Goal: Task Accomplishment & Management: Manage account settings

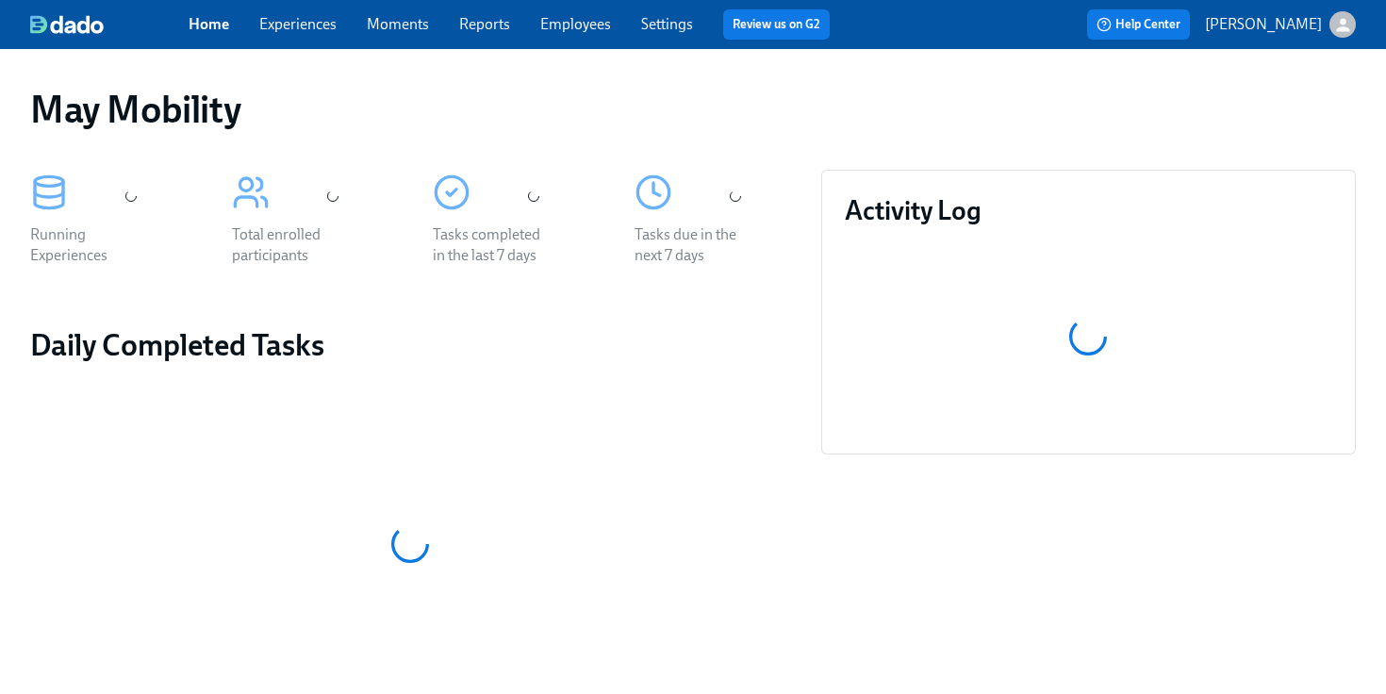
click at [294, 39] on div "Home Experiences Moments Reports Employees Settings Review us on G2" at bounding box center [517, 24] width 656 height 30
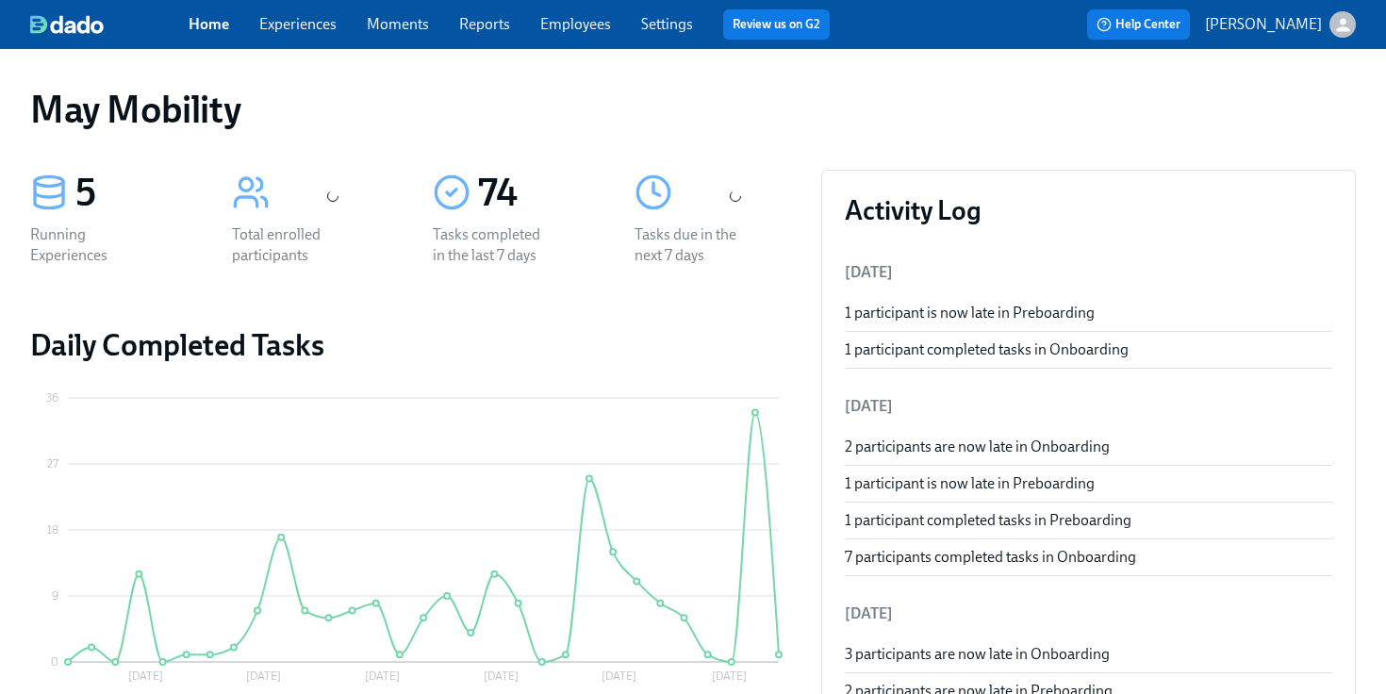
click at [312, 24] on link "Experiences" at bounding box center [297, 24] width 77 height 18
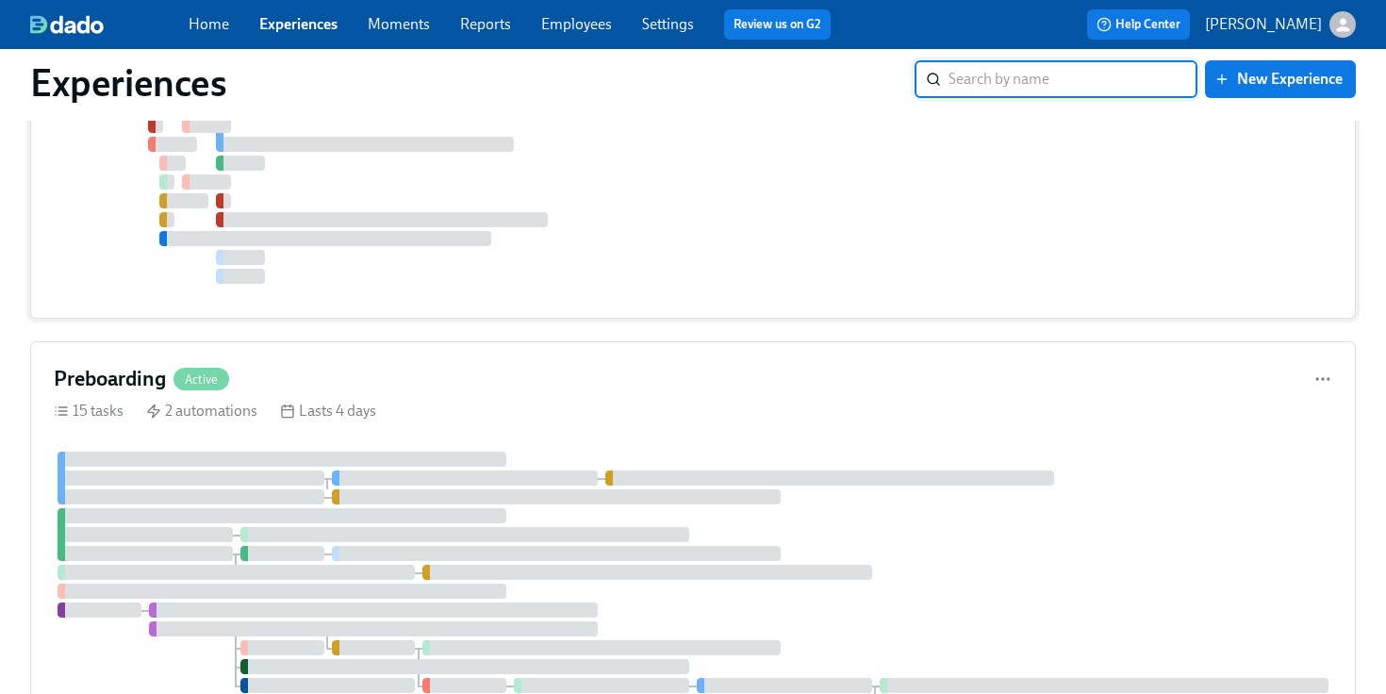
scroll to position [418, 0]
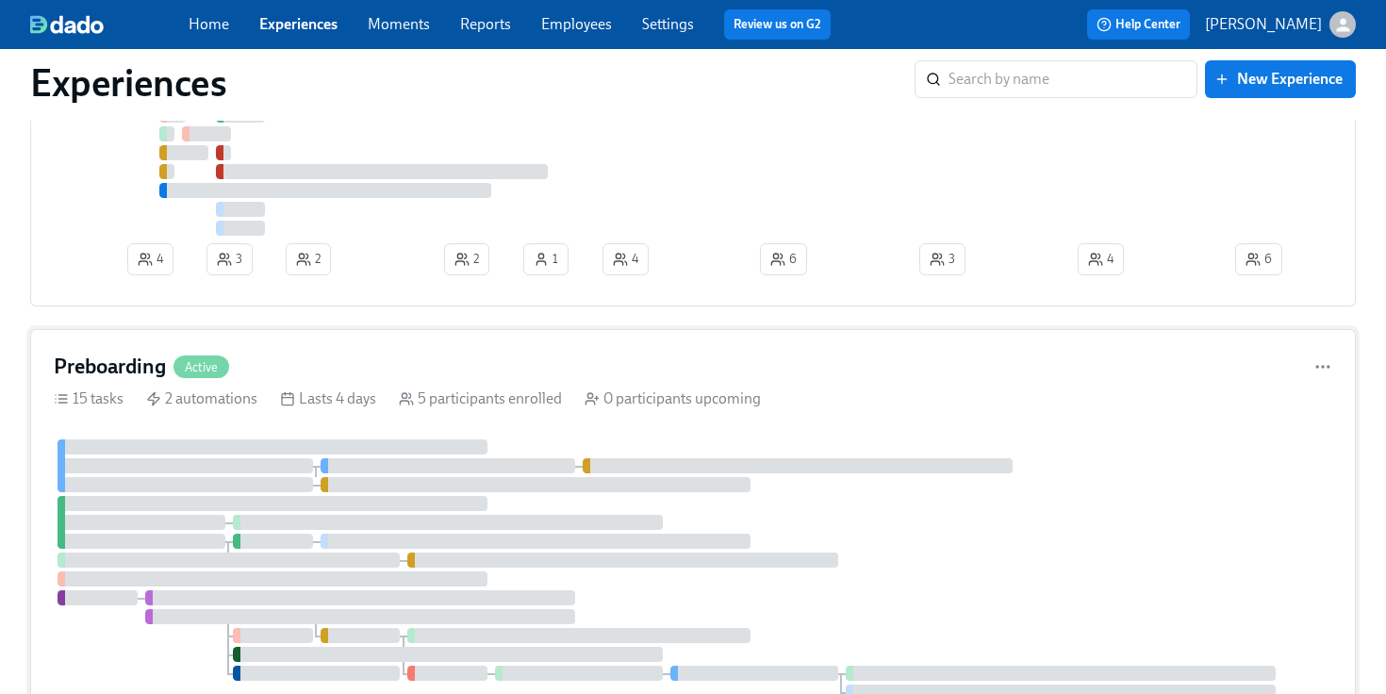
click at [275, 438] on div "Preboarding Active 15 tasks 2 automations Lasts 4 days 5 participants enrolled …" at bounding box center [692, 549] width 1325 height 441
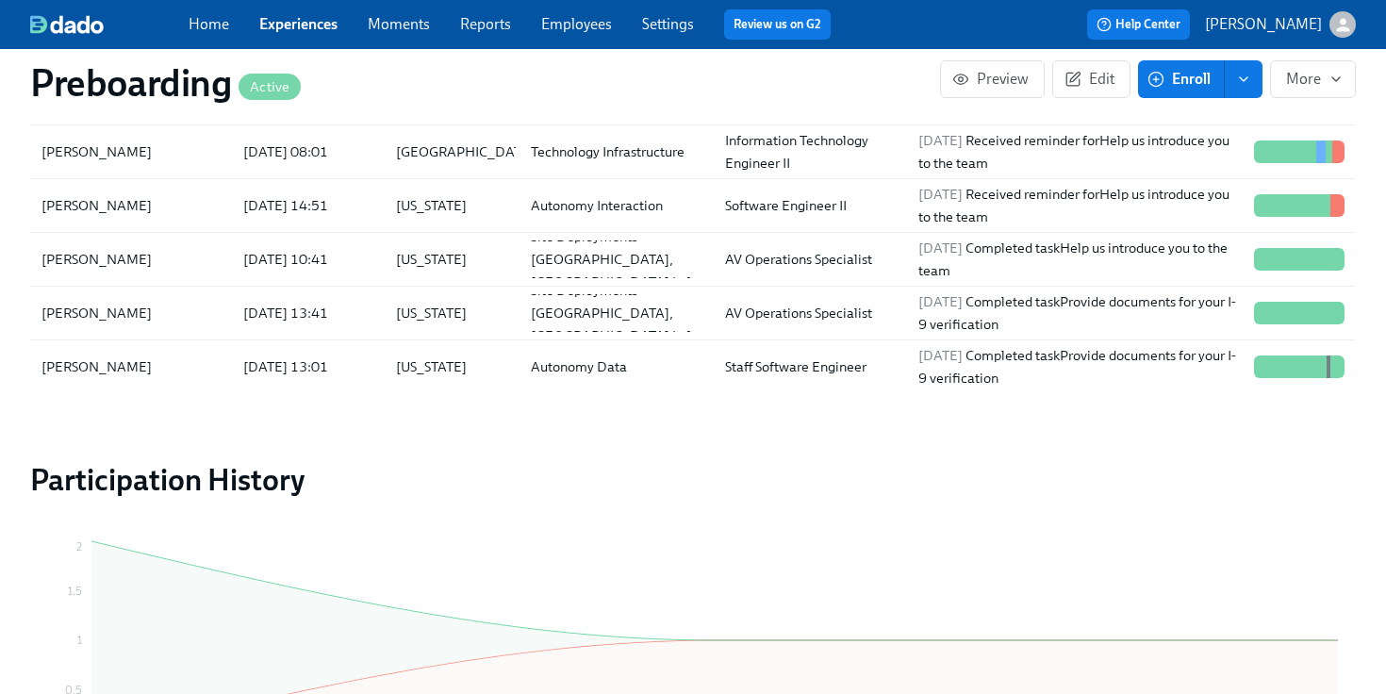
scroll to position [2168, 0]
click at [209, 207] on div "[PERSON_NAME]" at bounding box center [131, 207] width 194 height 38
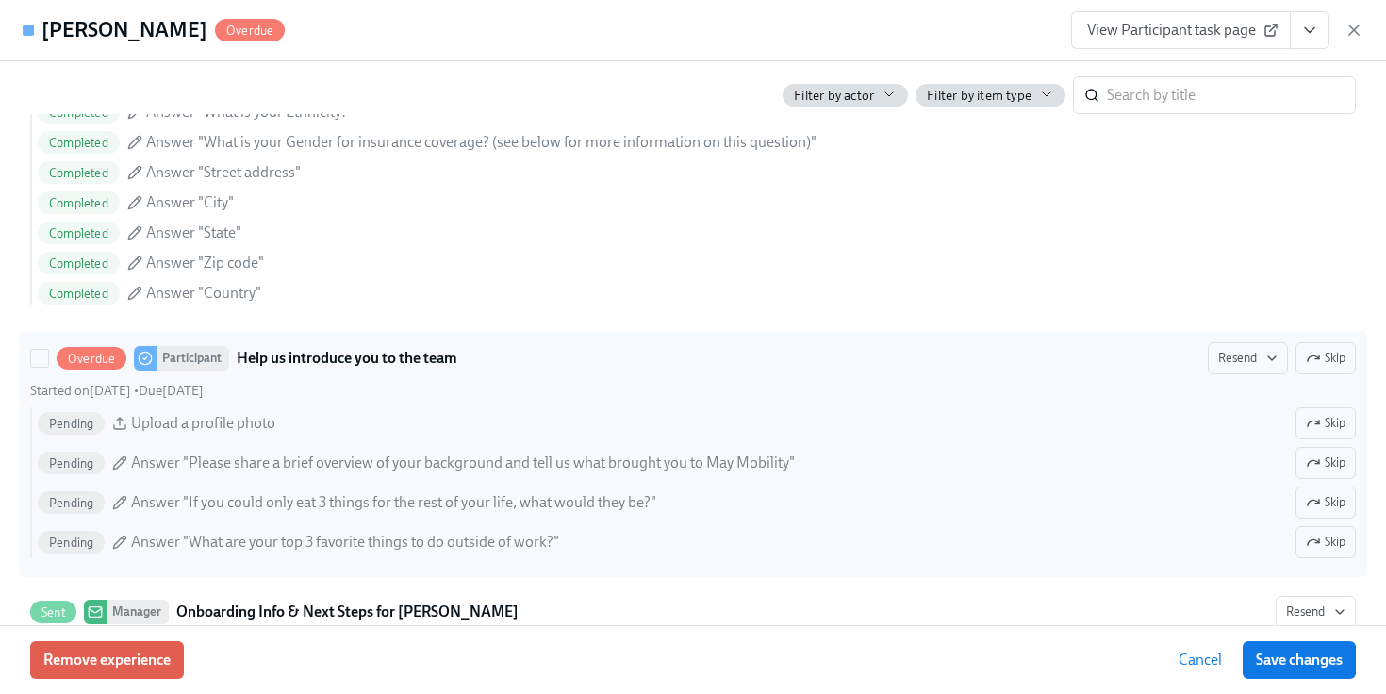
scroll to position [1404, 0]
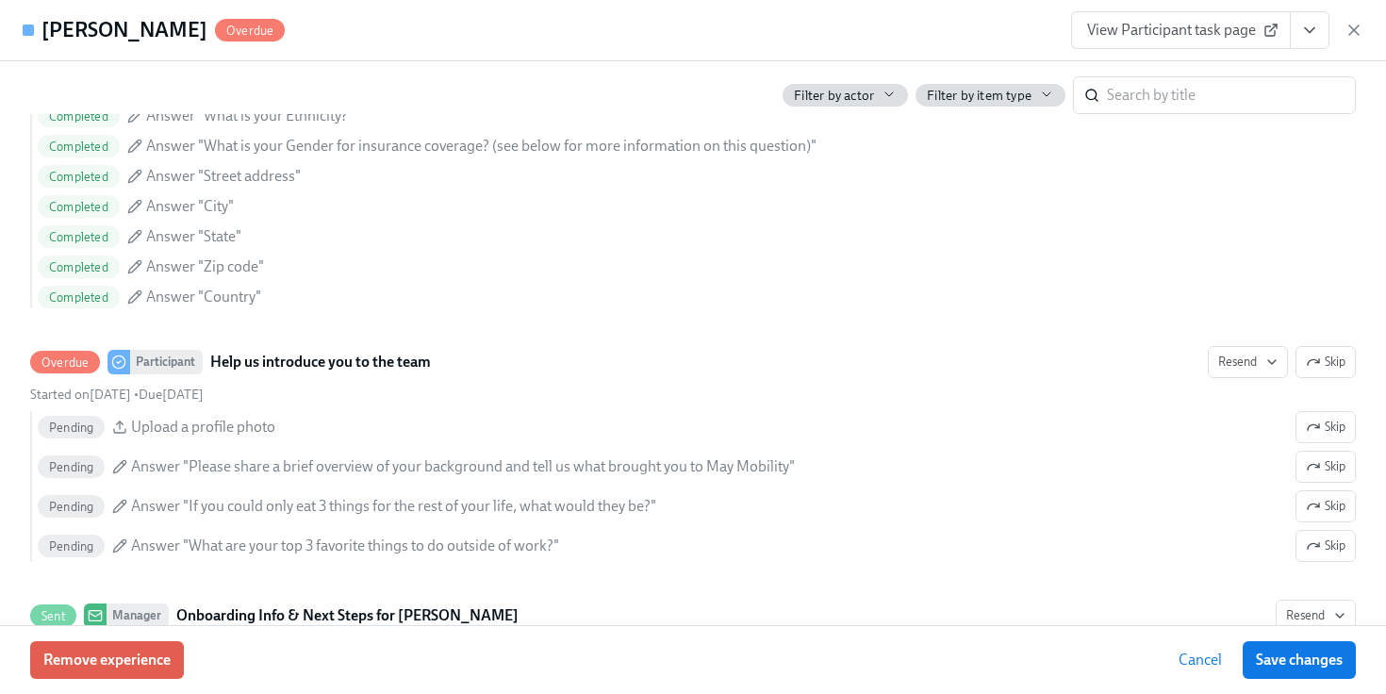
click at [1339, 38] on div "View Participant task page" at bounding box center [1217, 30] width 292 height 38
click at [1365, 38] on div "Nikki Tarasev Overdue View Participant task page" at bounding box center [693, 30] width 1386 height 61
click at [1355, 32] on icon "button" at bounding box center [1353, 29] width 9 height 9
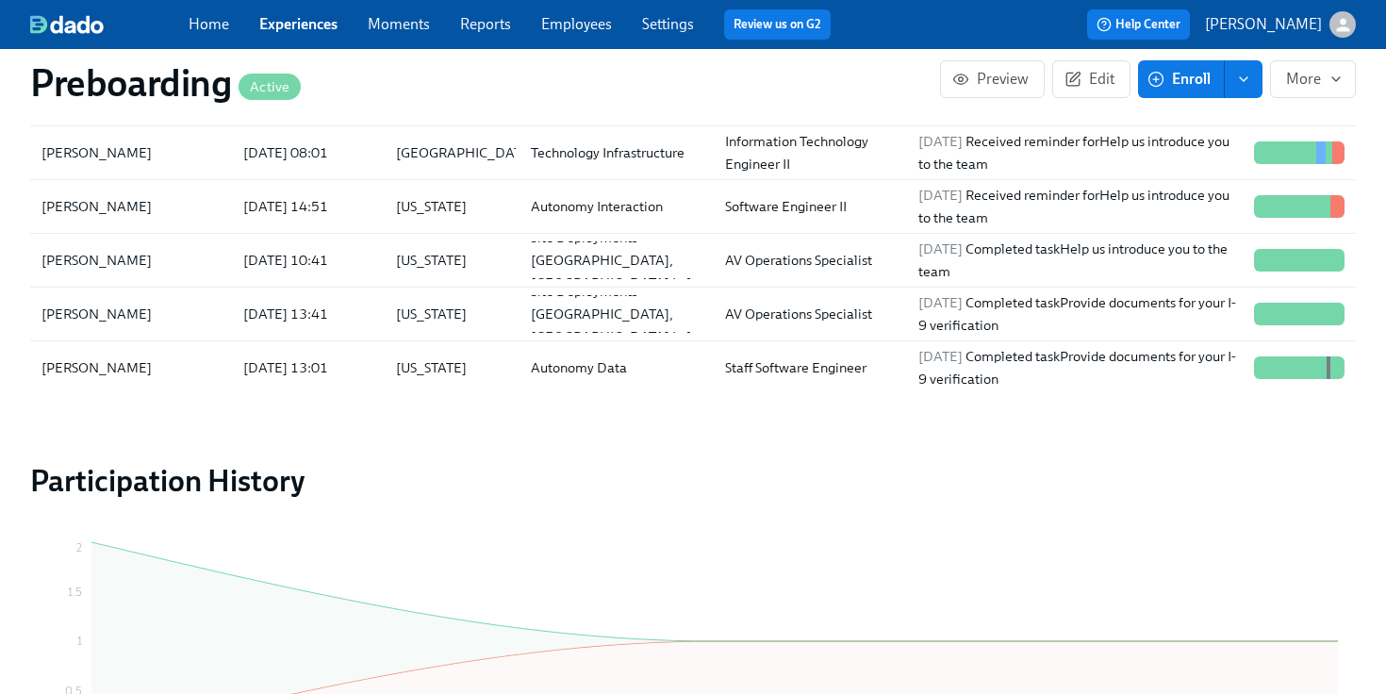
click at [619, 16] on div "Home Experiences Moments Reports Employees Settings Review us on G2" at bounding box center [517, 24] width 657 height 30
click at [581, 21] on link "Employees" at bounding box center [576, 24] width 71 height 18
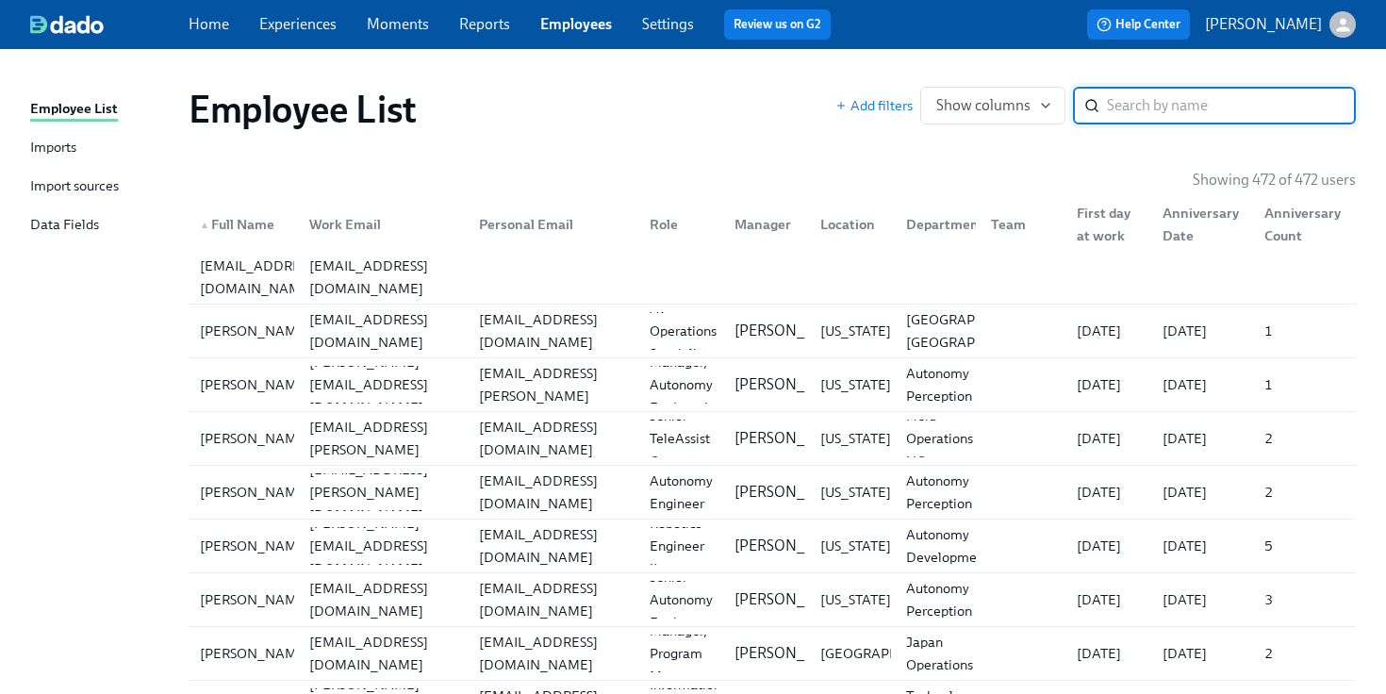
click at [65, 147] on div "Imports" at bounding box center [53, 149] width 46 height 24
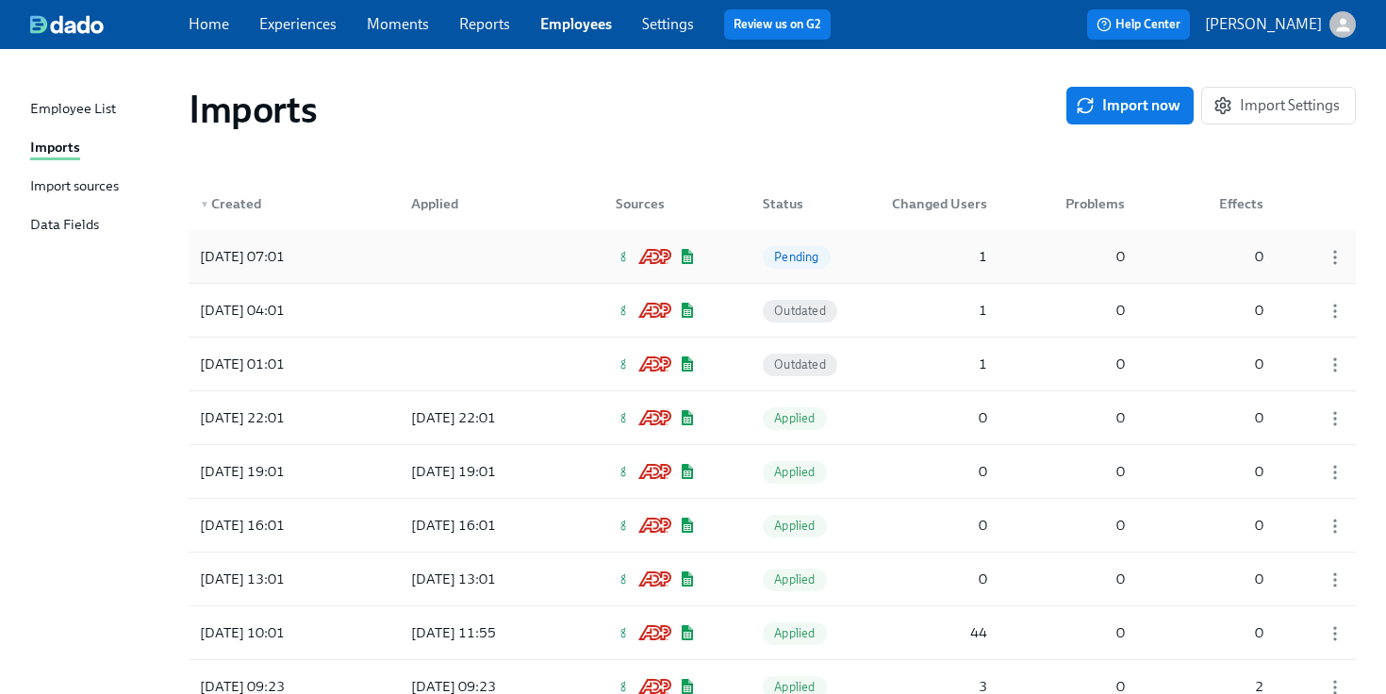
click at [292, 254] on div "2025/10/14 07:01" at bounding box center [242, 256] width 100 height 23
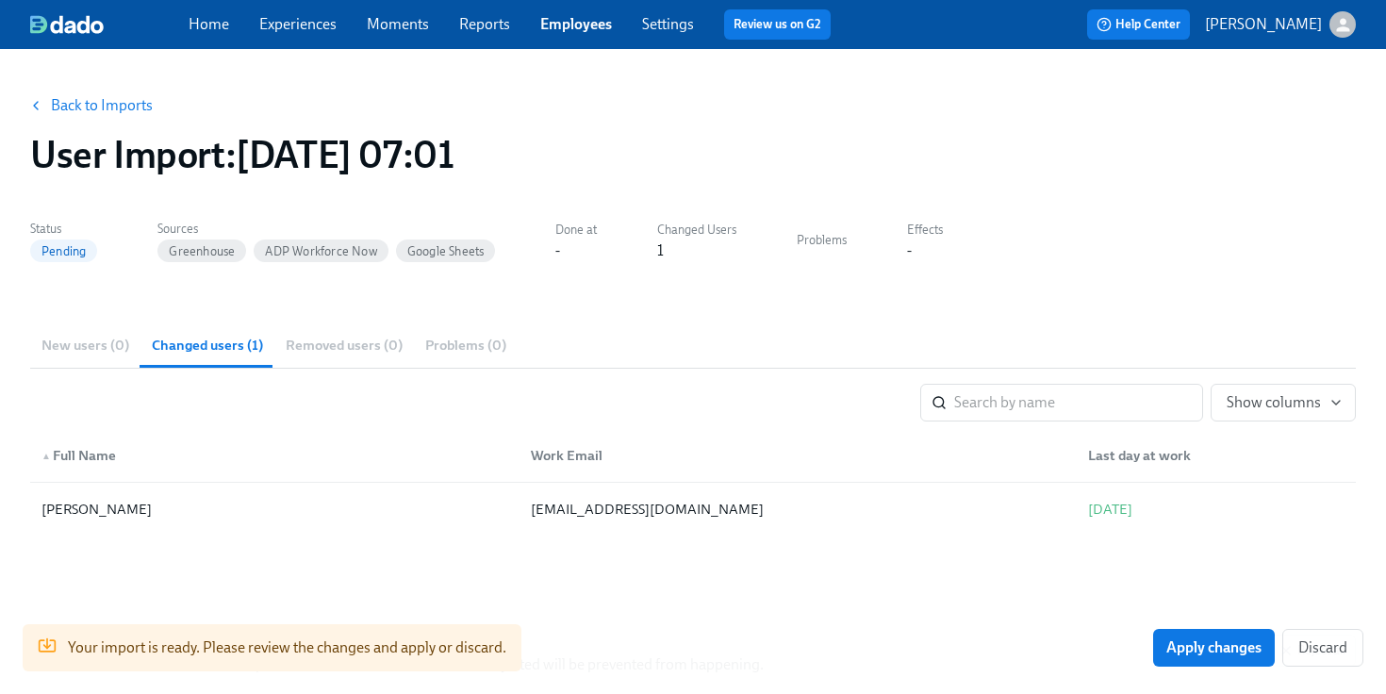
click at [82, 112] on link "Back to Imports" at bounding box center [102, 105] width 102 height 19
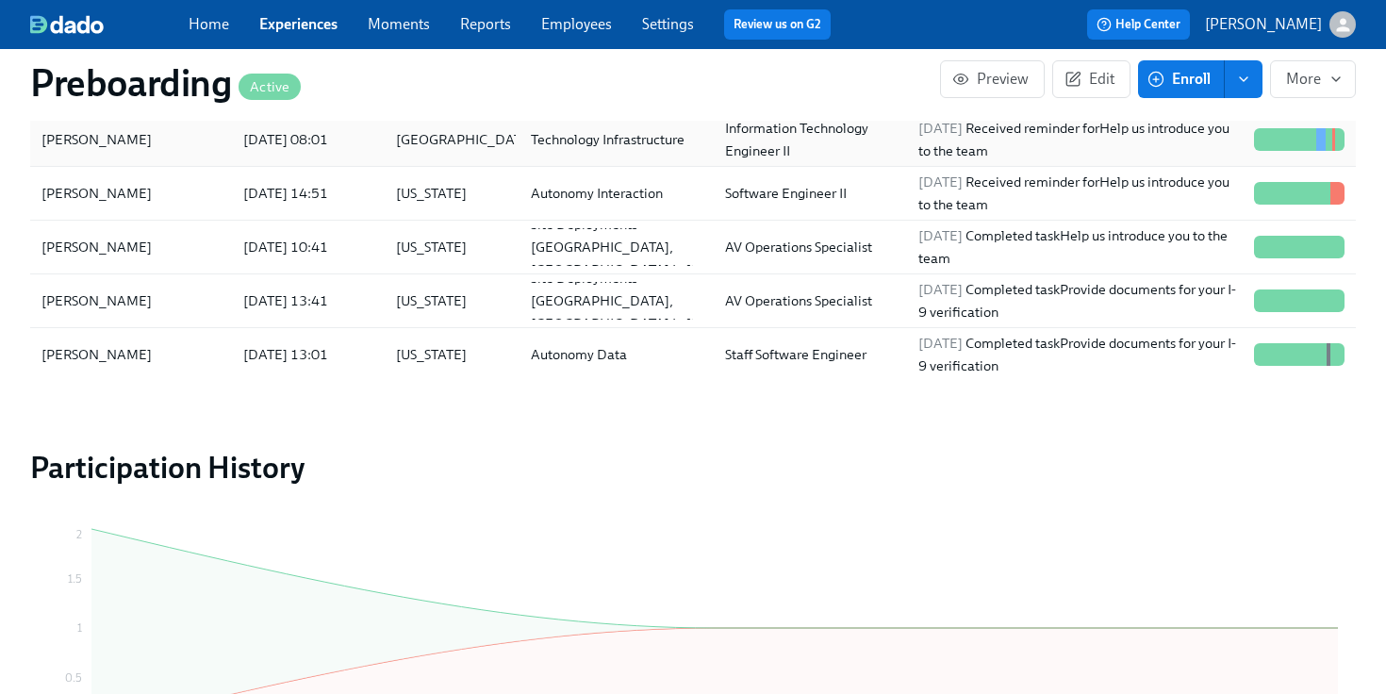
scroll to position [0, 3128]
click at [144, 189] on div "[PERSON_NAME]" at bounding box center [131, 193] width 194 height 38
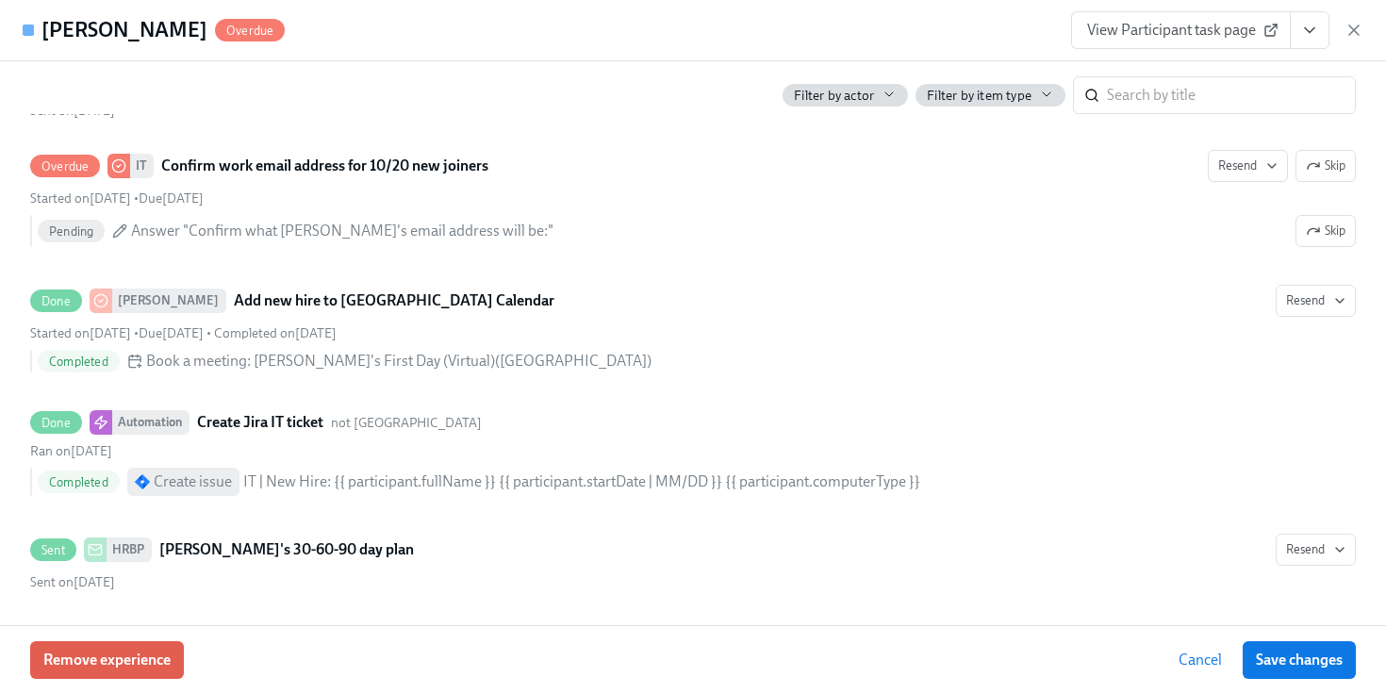
scroll to position [3644, 0]
